Goal: Find specific page/section

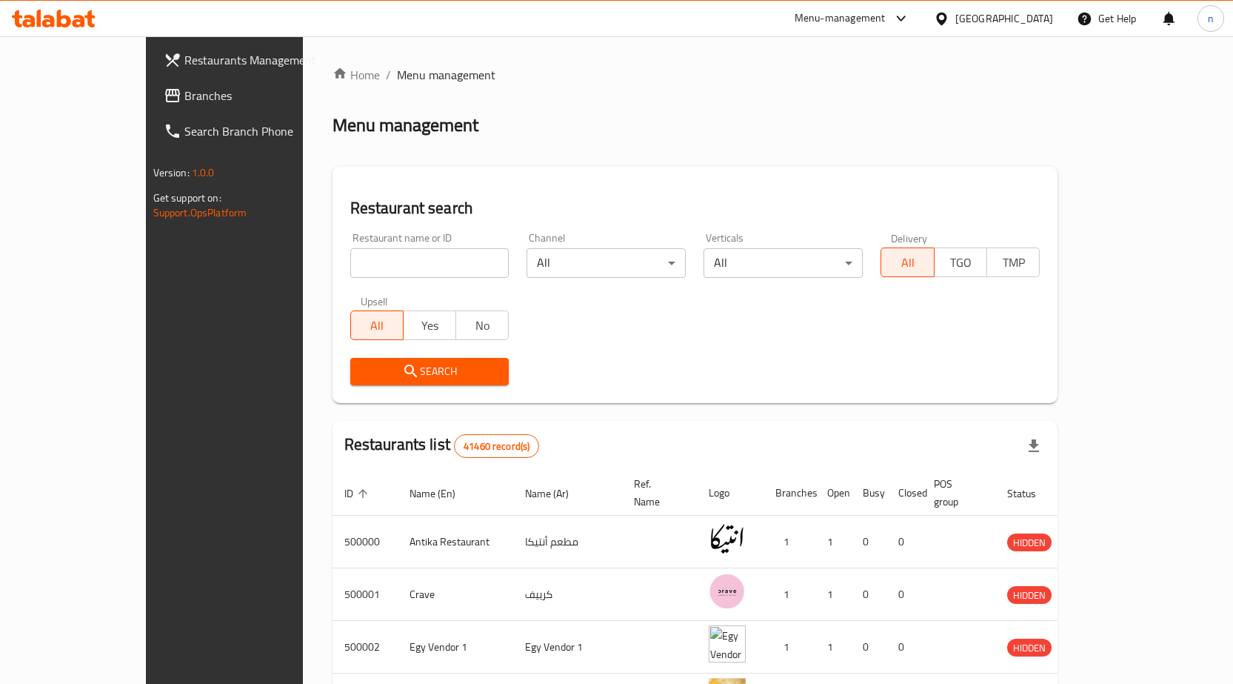
drag, startPoint x: 99, startPoint y: 102, endPoint x: 99, endPoint y: 119, distance: 17.0
click at [184, 102] on span "Branches" at bounding box center [262, 96] width 156 height 18
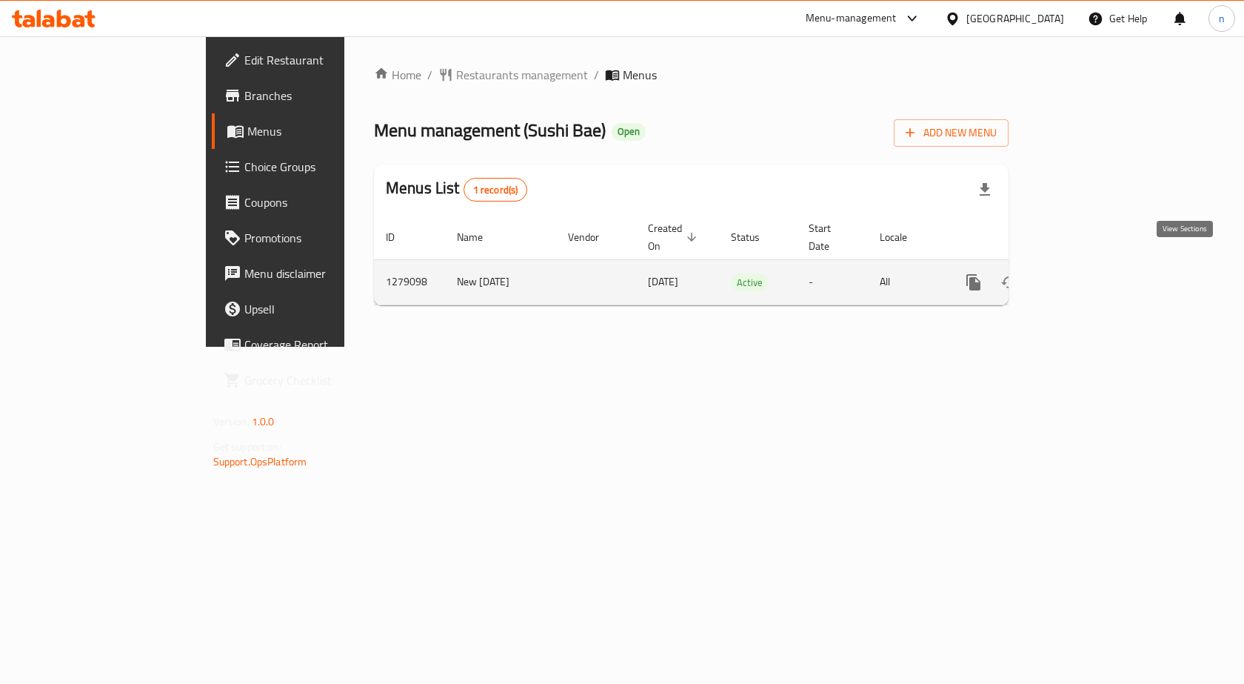
click at [1087, 276] on icon "enhanced table" at bounding box center [1080, 282] width 13 height 13
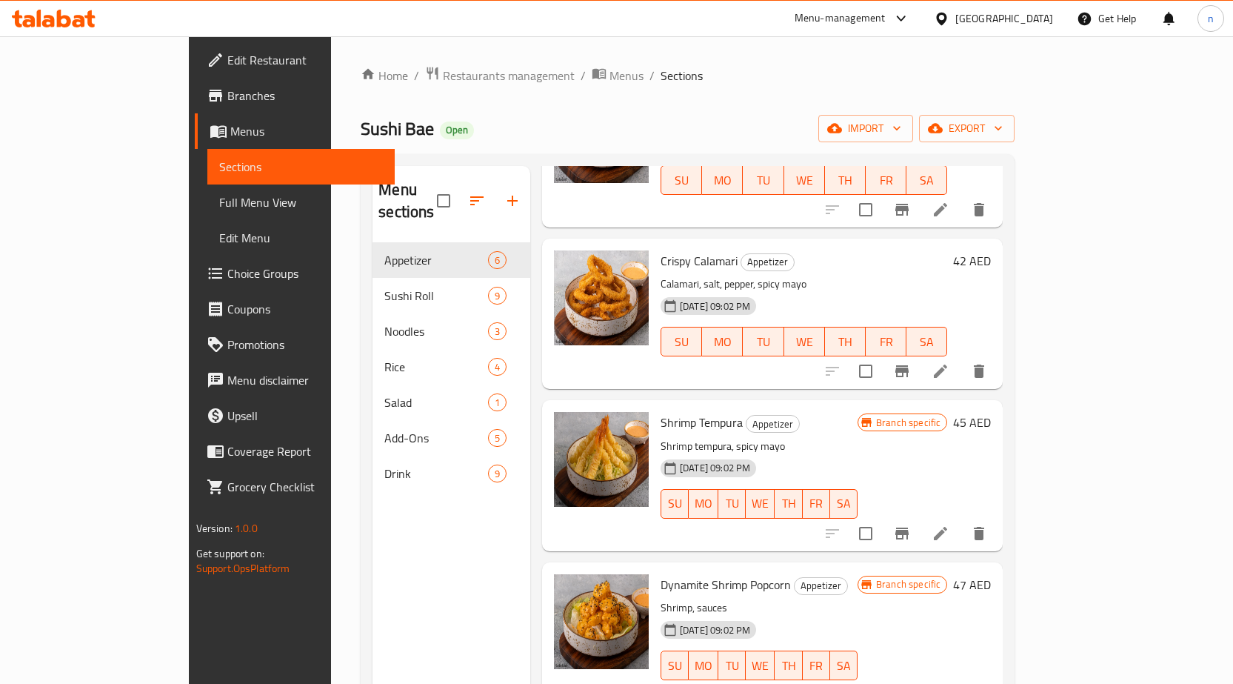
scroll to position [324, 0]
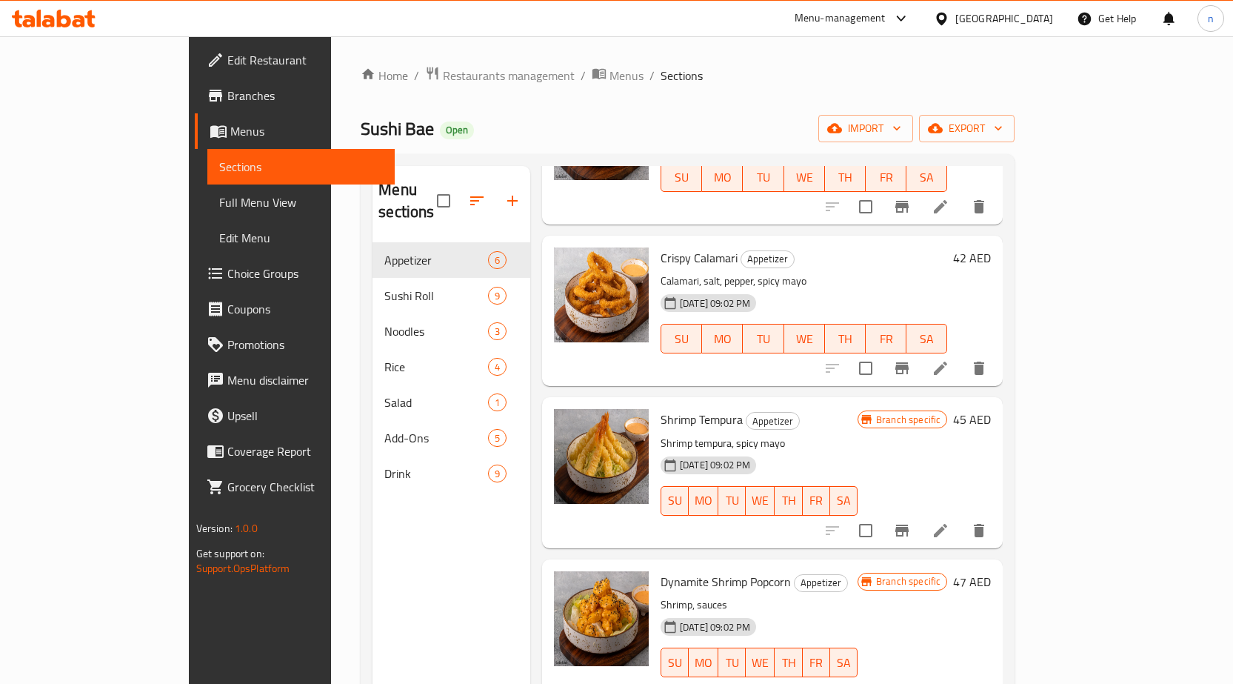
click at [227, 93] on span "Branches" at bounding box center [305, 96] width 156 height 18
